Goal: Task Accomplishment & Management: Complete application form

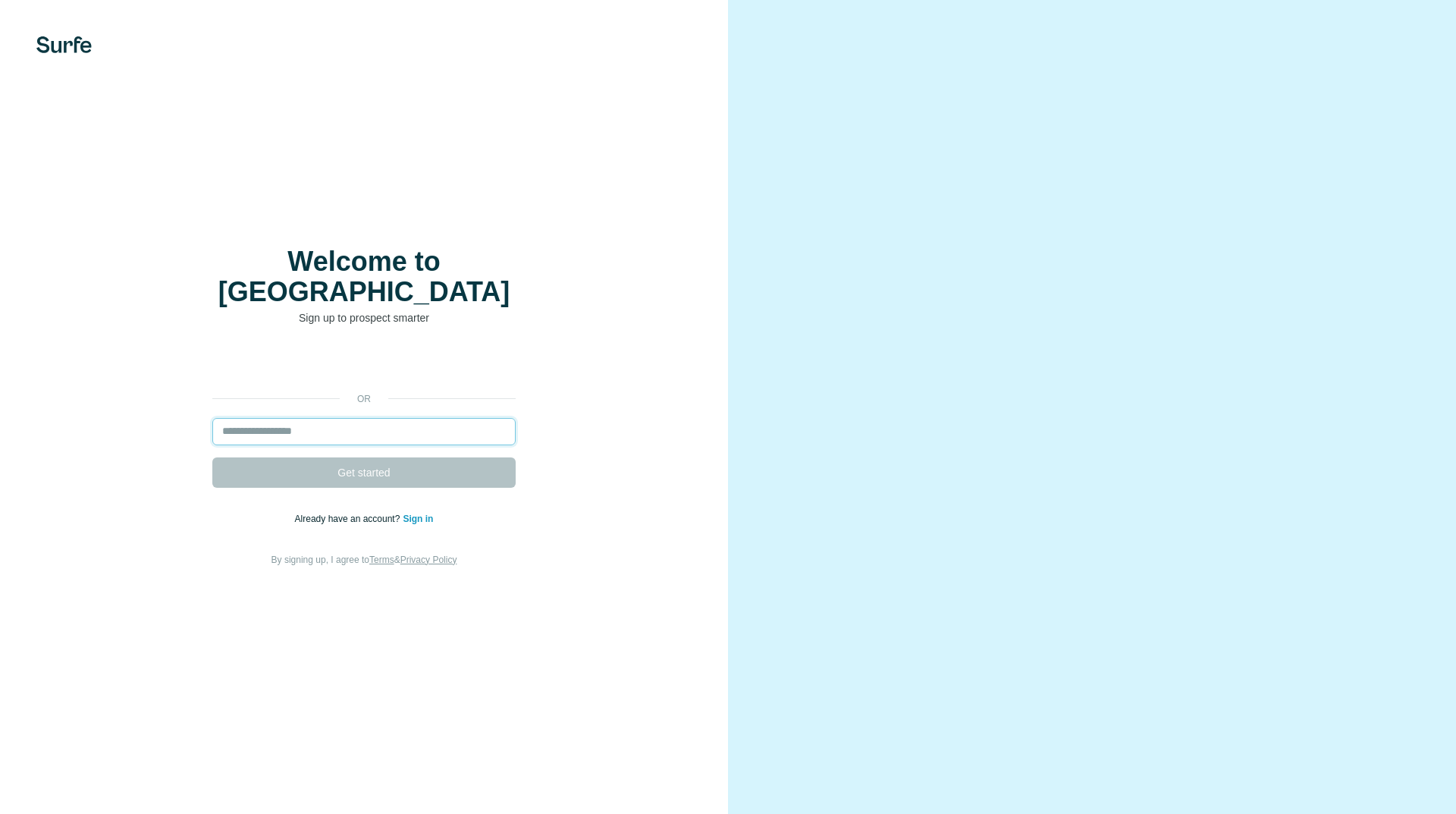
click at [315, 418] on input "email" at bounding box center [364, 431] width 303 height 28
click at [158, 469] on div "or Get started Already have an account? Sign in By signing up, I agree to Terms…" at bounding box center [363, 458] width 667 height 218
click at [319, 427] on input "email" at bounding box center [364, 431] width 303 height 28
click at [104, 443] on div "or Get started Already have an account? Sign in By signing up, I agree to Terms…" at bounding box center [363, 458] width 667 height 218
click at [426, 513] on link "Sign in" at bounding box center [418, 518] width 30 height 11
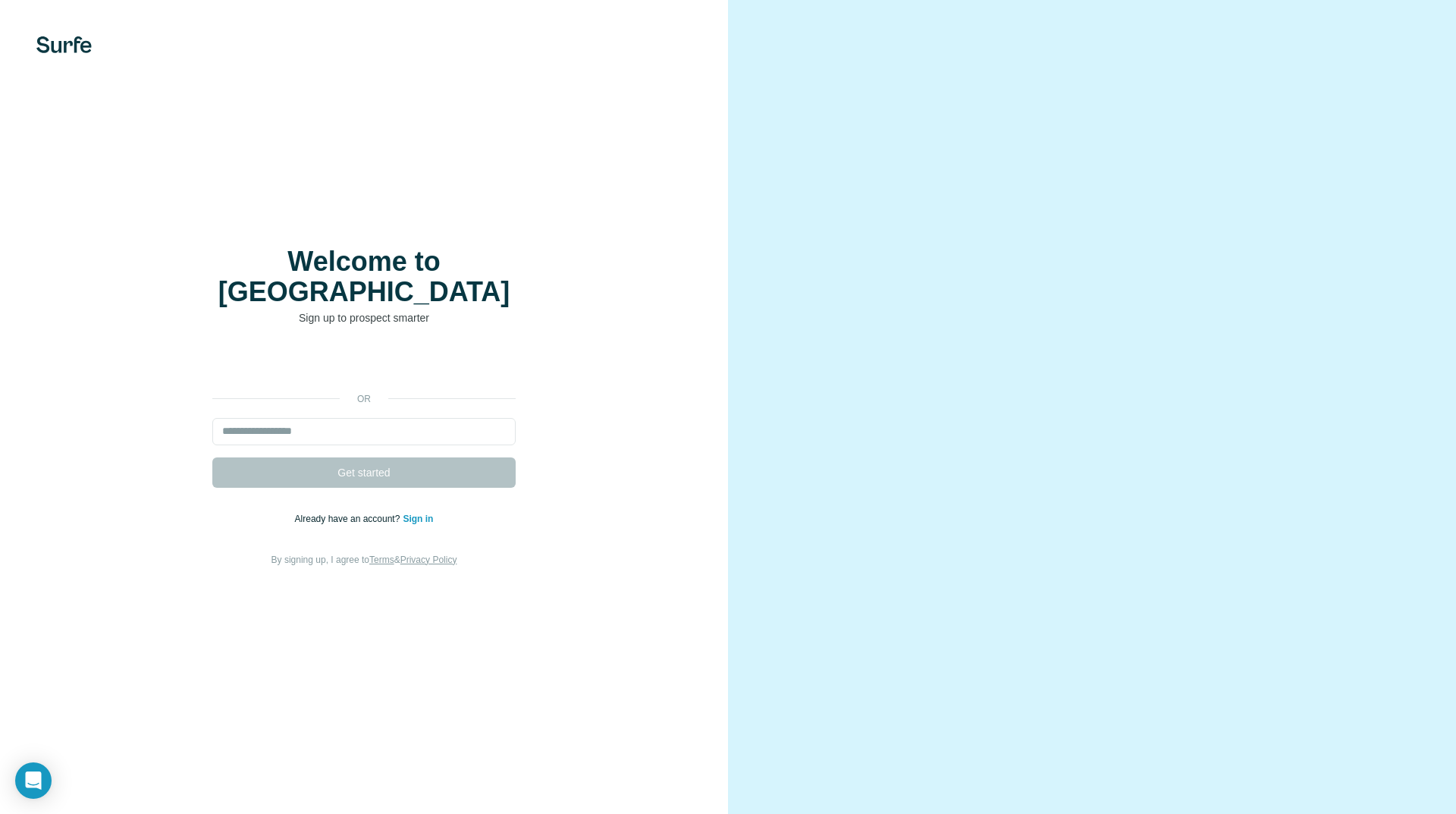
click at [259, 432] on form "Get started" at bounding box center [364, 452] width 303 height 70
click at [257, 423] on input "email" at bounding box center [364, 431] width 303 height 28
click at [0, 813] on nordpass-autofill-portal at bounding box center [0, 814] width 0 height 0
type input "**********"
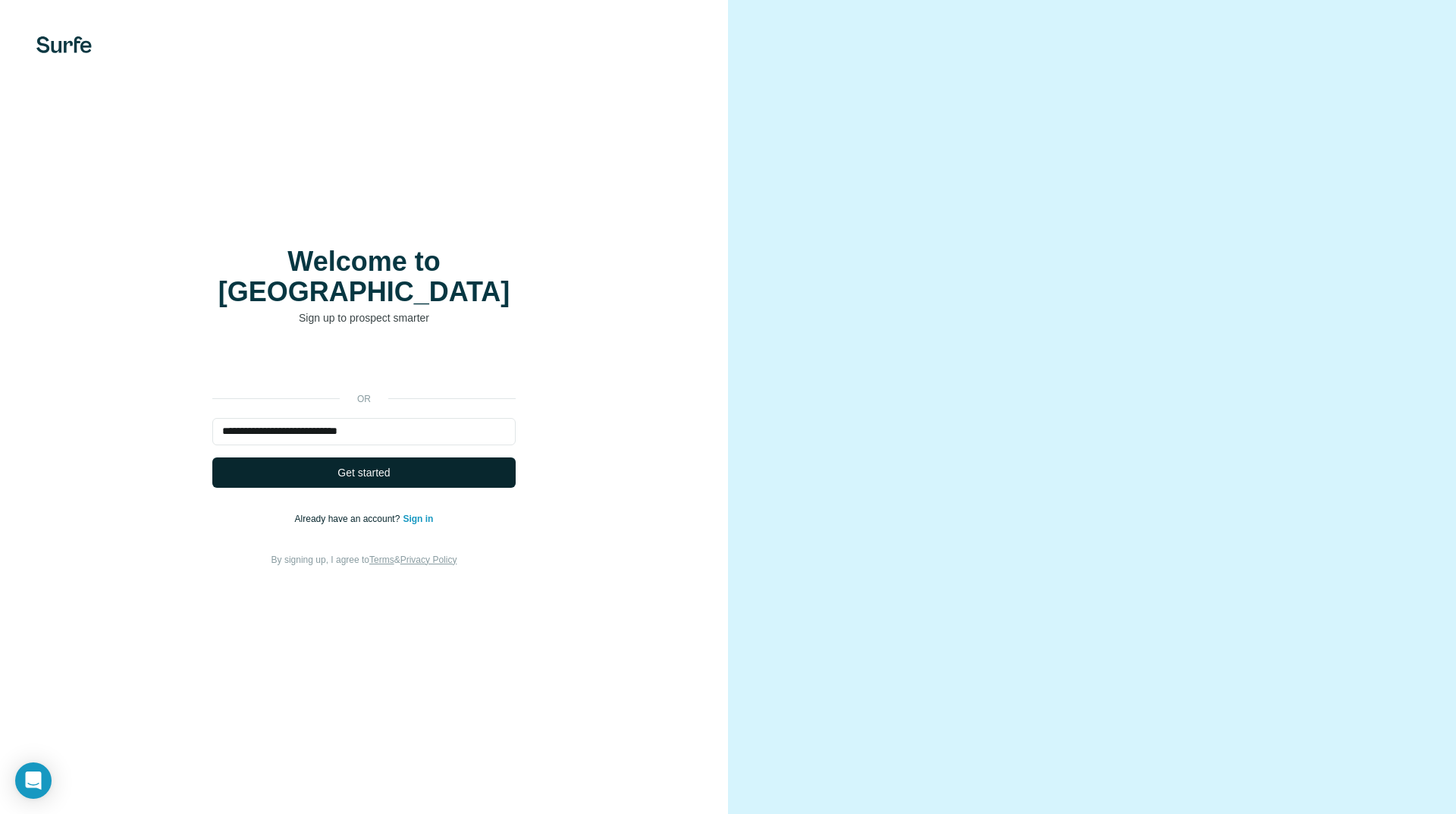
click at [285, 461] on button "Get started" at bounding box center [364, 472] width 303 height 30
